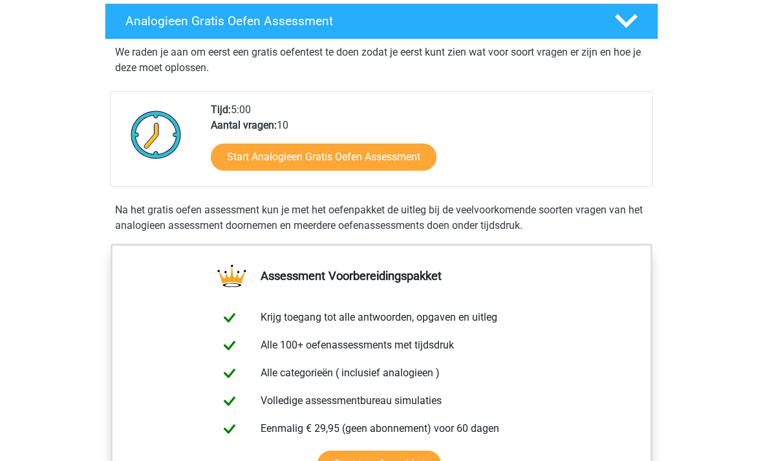
scroll to position [210, 0]
click at [385, 160] on link "Start Analogieen Gratis Oefen Assessment" at bounding box center [324, 157] width 226 height 27
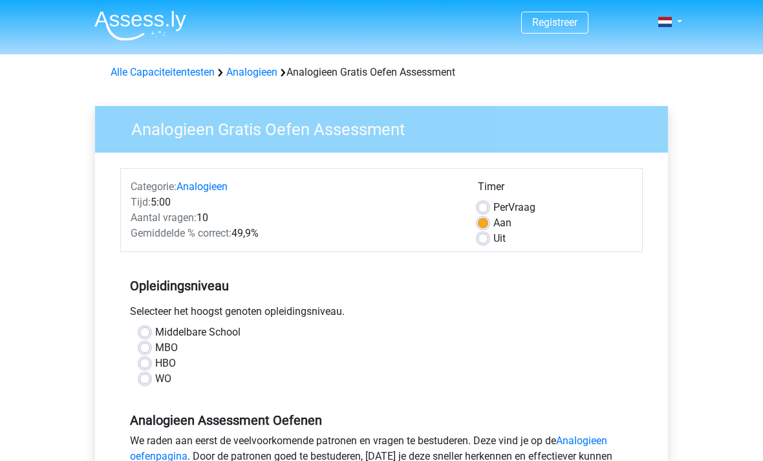
click at [155, 383] on label "WO" at bounding box center [163, 379] width 16 height 16
click at [140, 383] on input "WO" at bounding box center [145, 377] width 10 height 13
radio input "true"
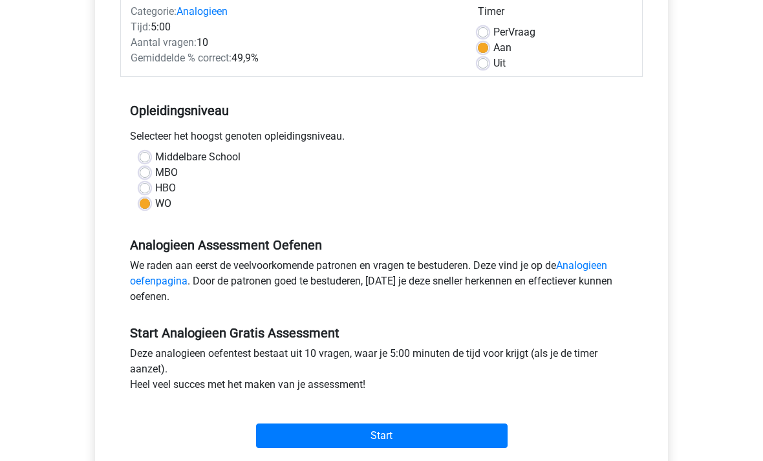
scroll to position [209, 0]
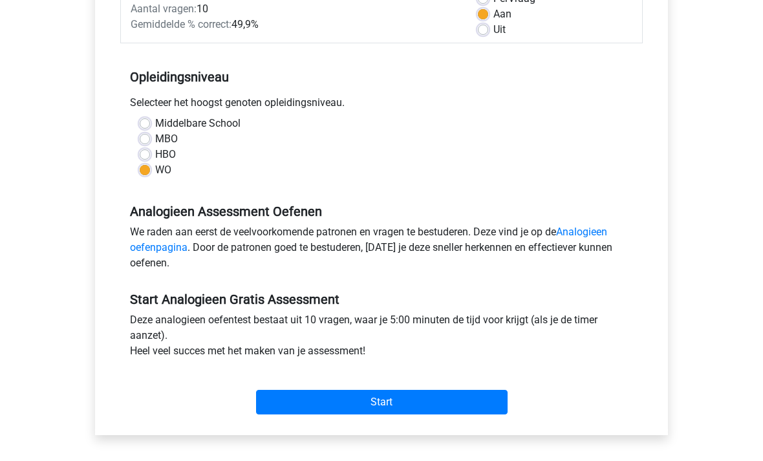
click at [437, 410] on input "Start" at bounding box center [382, 402] width 252 height 25
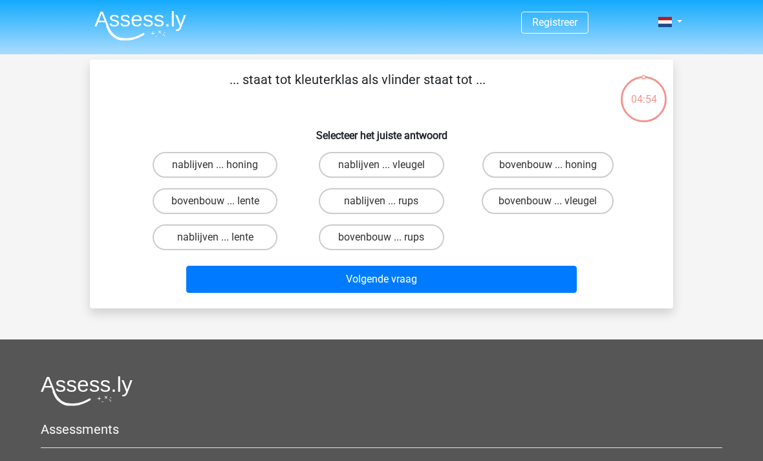
click at [367, 240] on label "bovenbouw ... rups" at bounding box center [381, 237] width 125 height 26
click at [382, 240] on input "bovenbouw ... rups" at bounding box center [386, 241] width 8 height 8
radio input "true"
click at [363, 279] on button "Volgende vraag" at bounding box center [381, 279] width 391 height 27
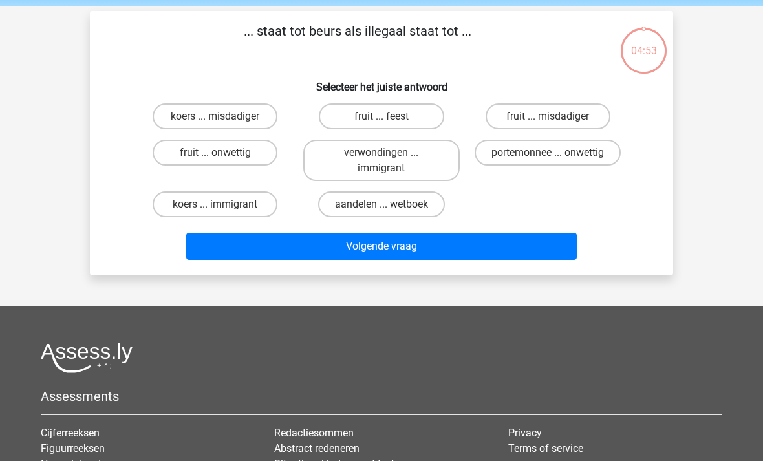
scroll to position [59, 0]
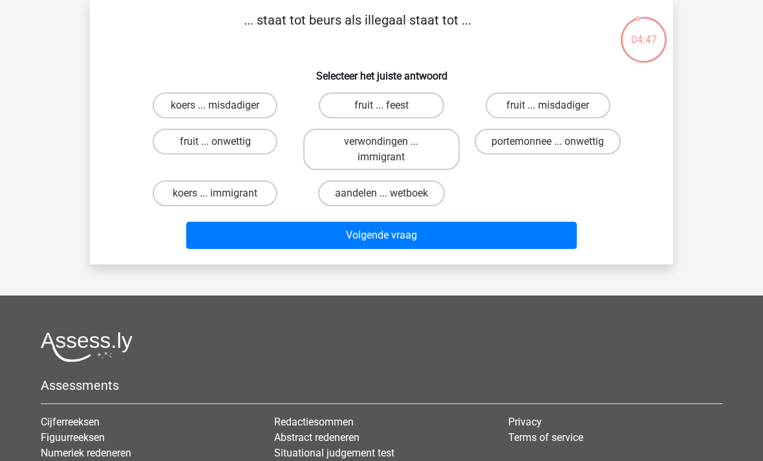
click at [528, 144] on label "portemonnee ... onwettig" at bounding box center [548, 142] width 146 height 26
click at [548, 144] on input "portemonnee ... onwettig" at bounding box center [552, 146] width 8 height 8
radio input "true"
click at [353, 234] on button "Volgende vraag" at bounding box center [381, 235] width 391 height 27
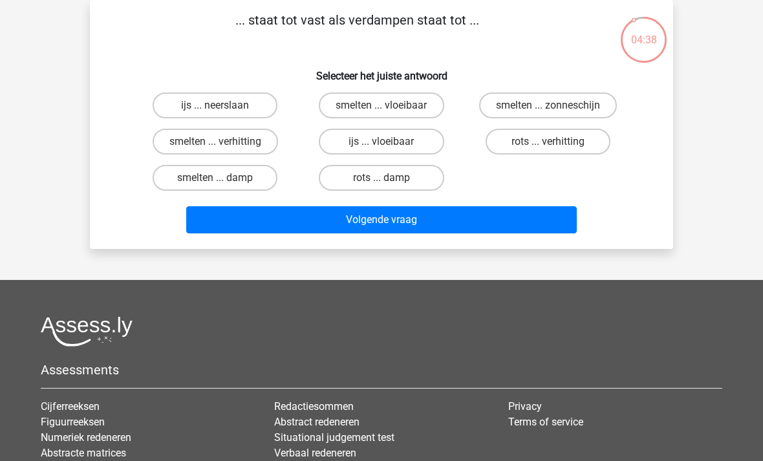
click at [193, 136] on label "smelten ... verhitting" at bounding box center [215, 142] width 125 height 26
click at [215, 142] on input "smelten ... verhitting" at bounding box center [219, 146] width 8 height 8
radio input "true"
click at [346, 218] on button "Volgende vraag" at bounding box center [381, 219] width 391 height 27
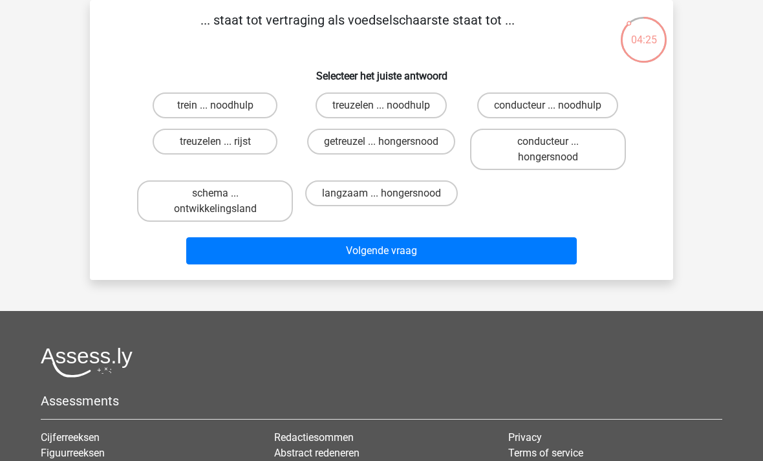
click at [364, 143] on label "getreuzel ... hongersnood" at bounding box center [381, 142] width 148 height 26
click at [382, 143] on input "getreuzel ... hongersnood" at bounding box center [386, 146] width 8 height 8
radio input "true"
click at [341, 255] on button "Volgende vraag" at bounding box center [381, 250] width 391 height 27
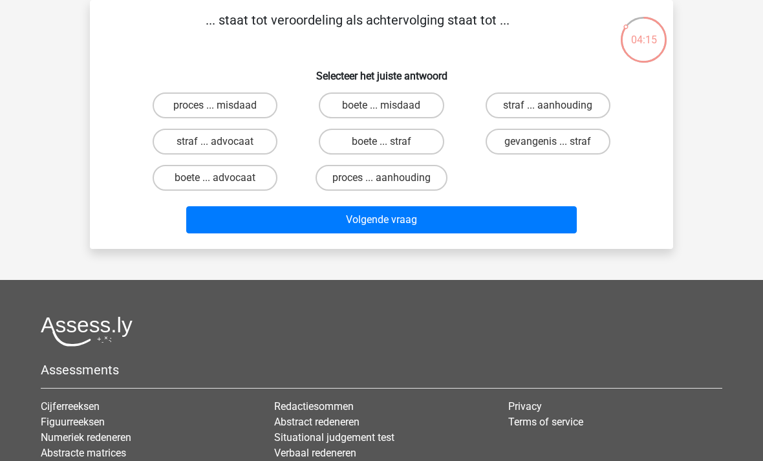
click at [378, 171] on label "proces ... aanhouding" at bounding box center [382, 178] width 132 height 26
click at [382, 178] on input "proces ... aanhouding" at bounding box center [386, 182] width 8 height 8
radio input "true"
click at [367, 222] on button "Volgende vraag" at bounding box center [381, 219] width 391 height 27
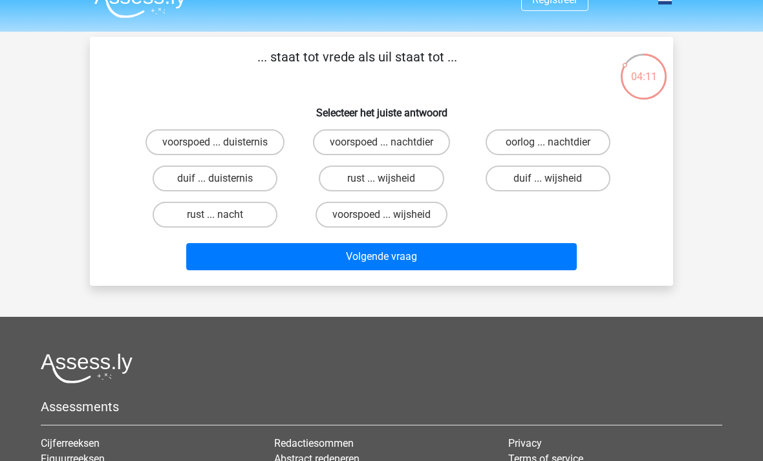
scroll to position [25, 0]
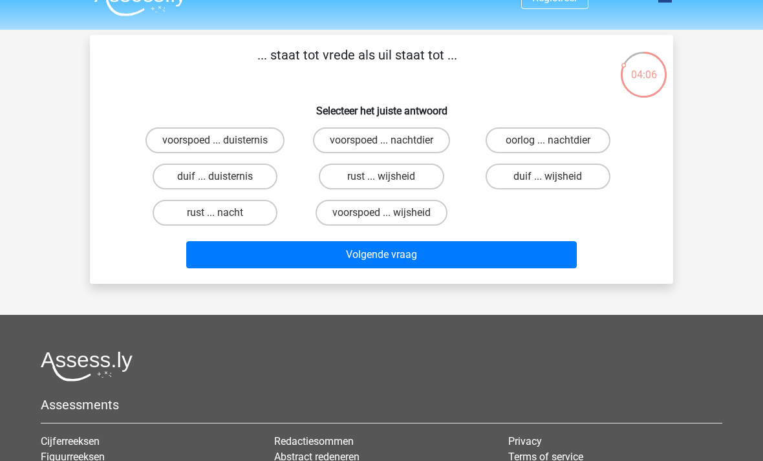
click at [534, 178] on label "duif ... wijsheid" at bounding box center [548, 177] width 125 height 26
click at [548, 178] on input "duif ... wijsheid" at bounding box center [552, 181] width 8 height 8
radio input "true"
click at [374, 255] on button "Volgende vraag" at bounding box center [381, 254] width 391 height 27
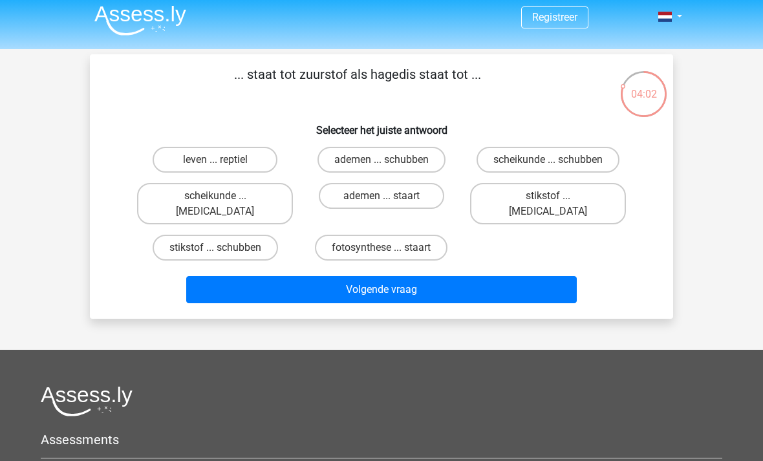
scroll to position [0, 0]
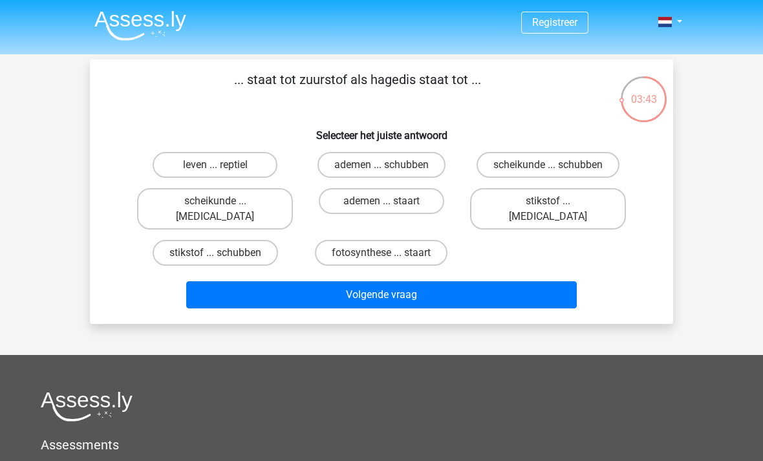
click at [545, 204] on label "stikstof ... krokodil" at bounding box center [548, 208] width 156 height 41
click at [548, 204] on input "stikstof ... krokodil" at bounding box center [552, 205] width 8 height 8
radio input "true"
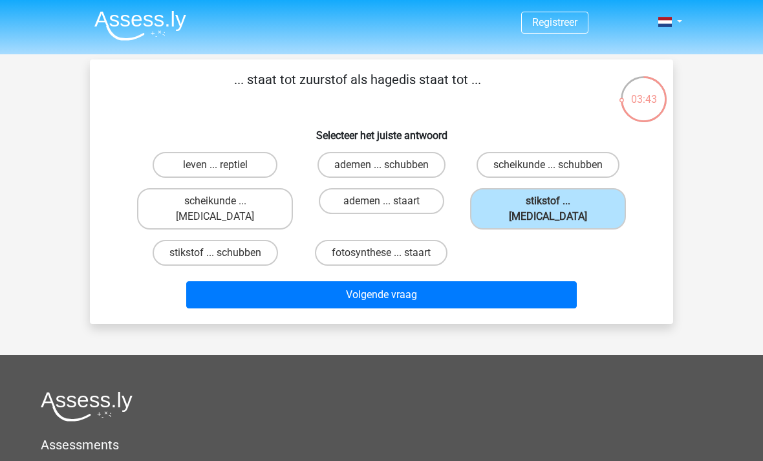
click at [360, 281] on button "Volgende vraag" at bounding box center [381, 294] width 391 height 27
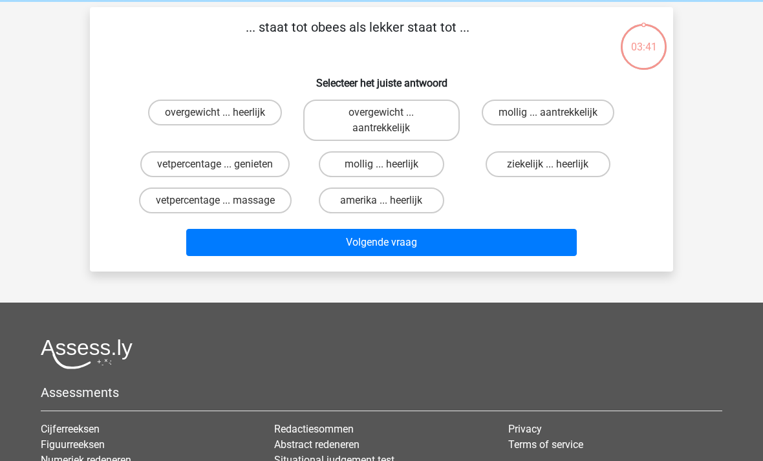
scroll to position [59, 0]
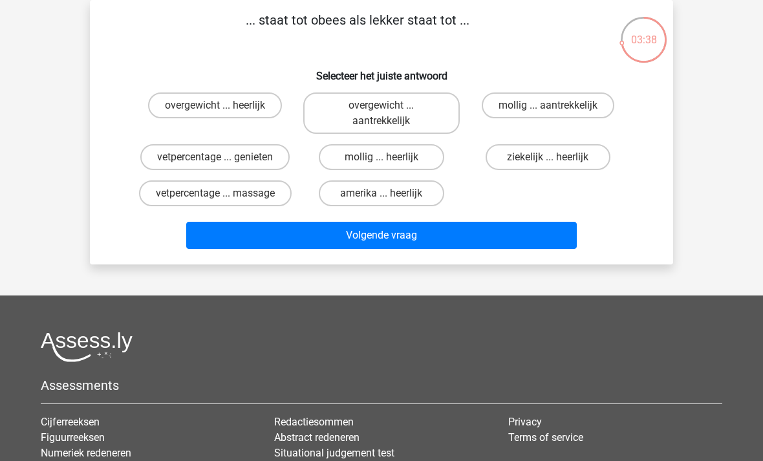
click at [378, 169] on label "mollig ... heerlijk" at bounding box center [381, 157] width 125 height 26
click at [382, 166] on input "mollig ... heerlijk" at bounding box center [386, 161] width 8 height 8
radio input "true"
click at [355, 245] on button "Volgende vraag" at bounding box center [381, 235] width 391 height 27
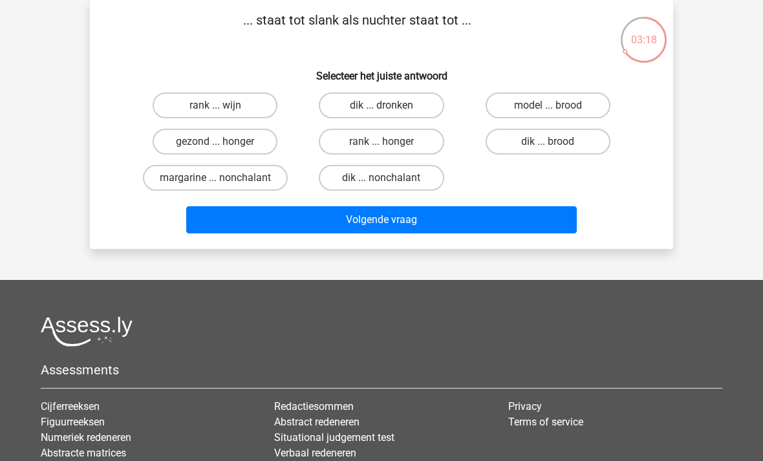
click at [364, 178] on label "dik ... nonchalant" at bounding box center [381, 178] width 125 height 26
click at [382, 178] on input "dik ... nonchalant" at bounding box center [386, 182] width 8 height 8
radio input "true"
click at [333, 225] on button "Volgende vraag" at bounding box center [381, 219] width 391 height 27
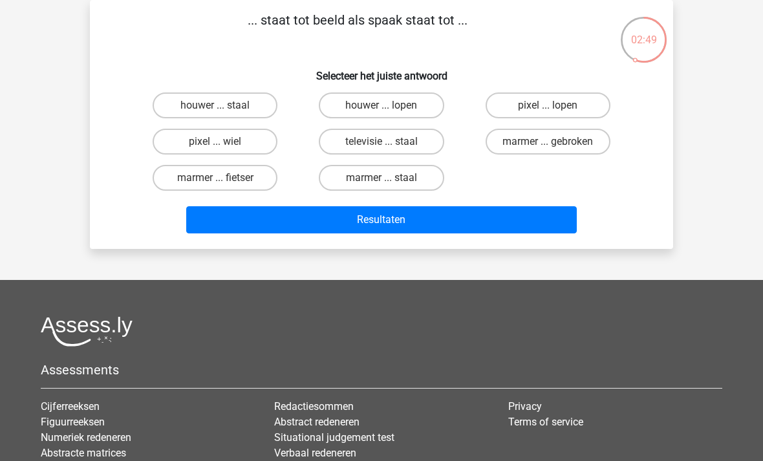
click at [204, 139] on label "pixel ... wiel" at bounding box center [215, 142] width 125 height 26
click at [215, 142] on input "pixel ... wiel" at bounding box center [219, 146] width 8 height 8
radio input "true"
click at [325, 222] on button "Resultaten" at bounding box center [381, 219] width 391 height 27
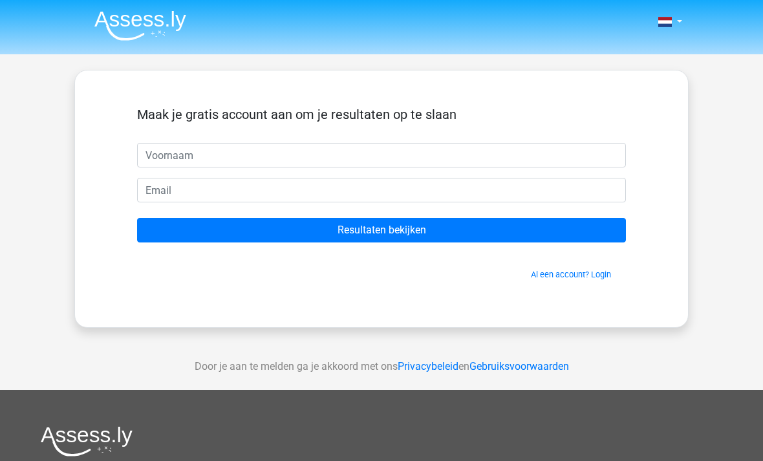
click at [328, 232] on input "Resultaten bekijken" at bounding box center [381, 230] width 489 height 25
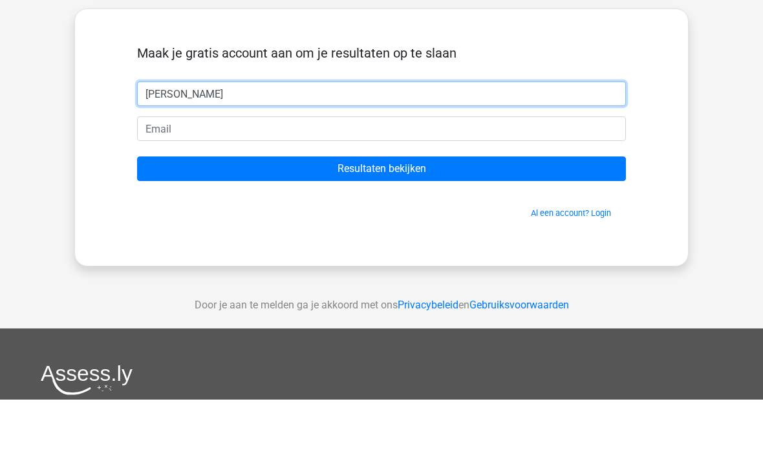
type input "[PERSON_NAME]"
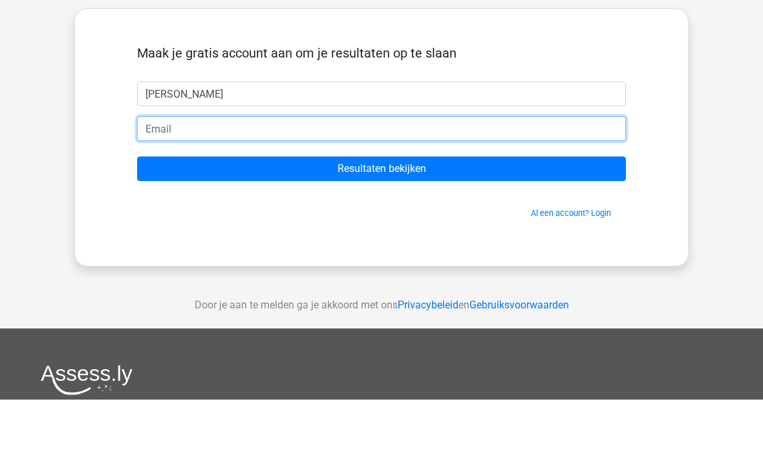
click at [178, 178] on input "email" at bounding box center [381, 190] width 489 height 25
type input "[EMAIL_ADDRESS][DOMAIN_NAME]"
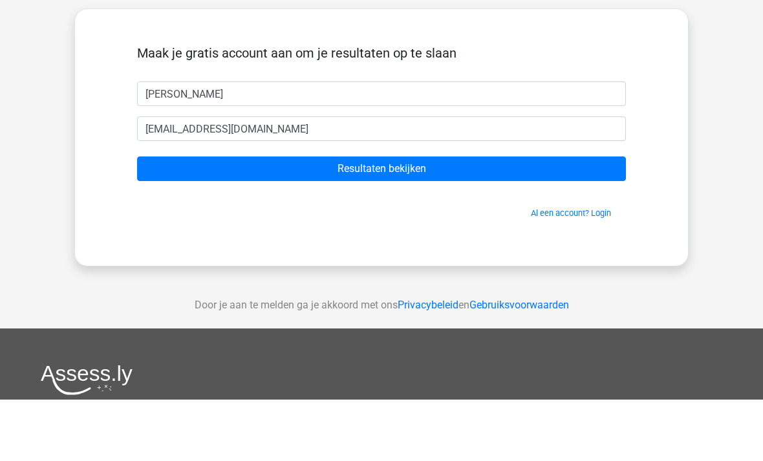
click at [441, 218] on input "Resultaten bekijken" at bounding box center [381, 230] width 489 height 25
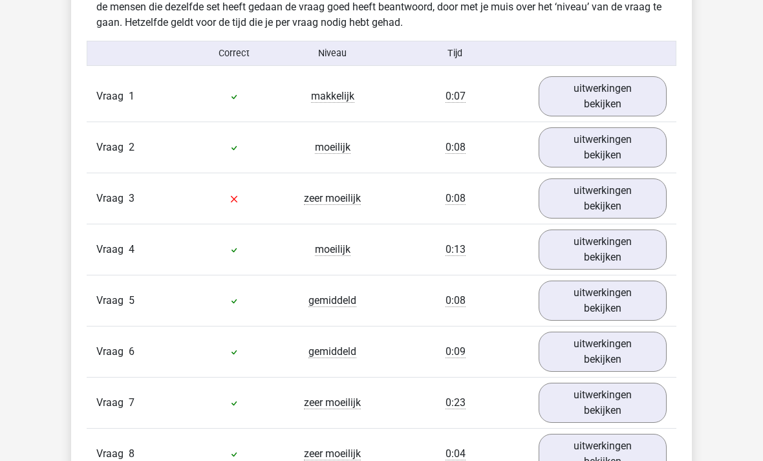
scroll to position [1018, 0]
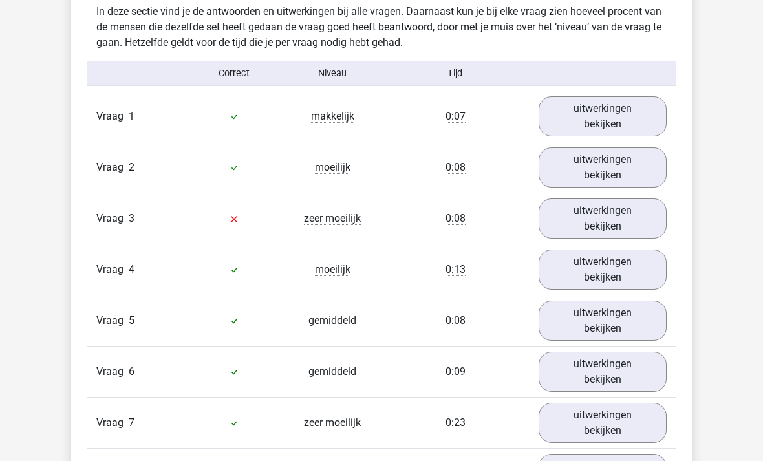
click at [582, 217] on link "uitwerkingen bekijken" at bounding box center [603, 219] width 128 height 40
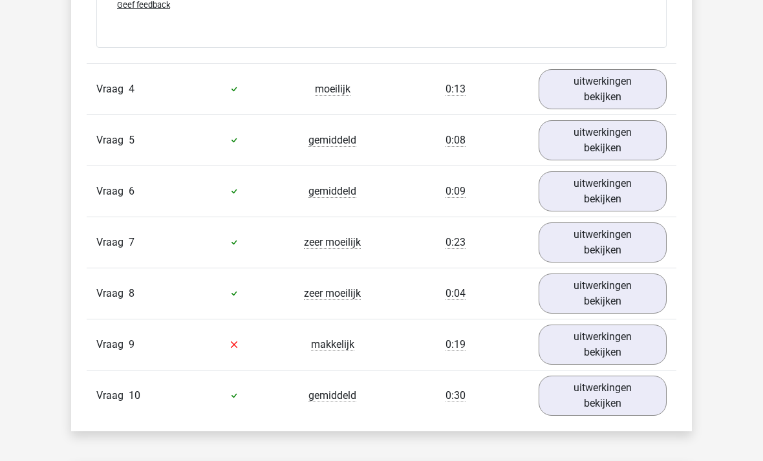
scroll to position [1896, 0]
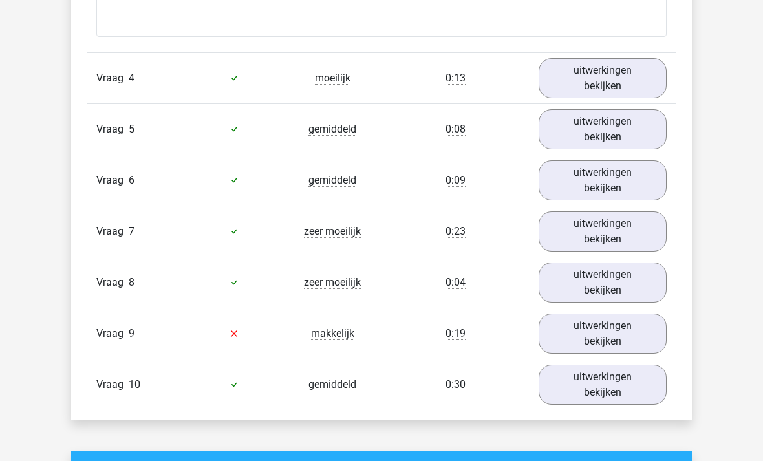
click at [609, 320] on link "uitwerkingen bekijken" at bounding box center [603, 334] width 128 height 40
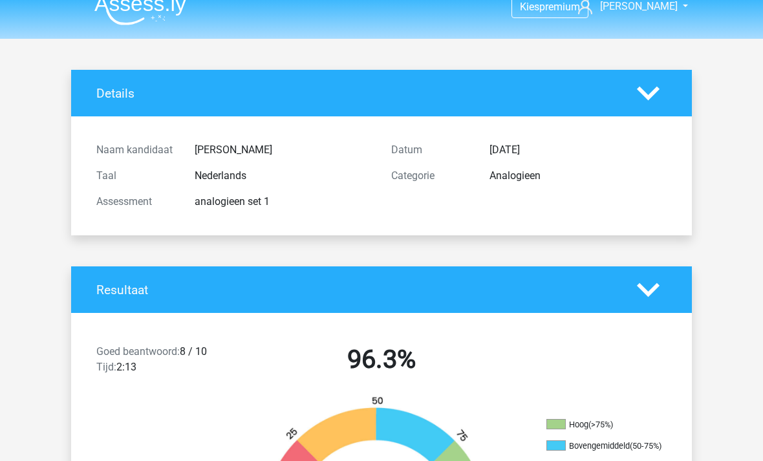
scroll to position [0, 0]
